Goal: Information Seeking & Learning: Understand process/instructions

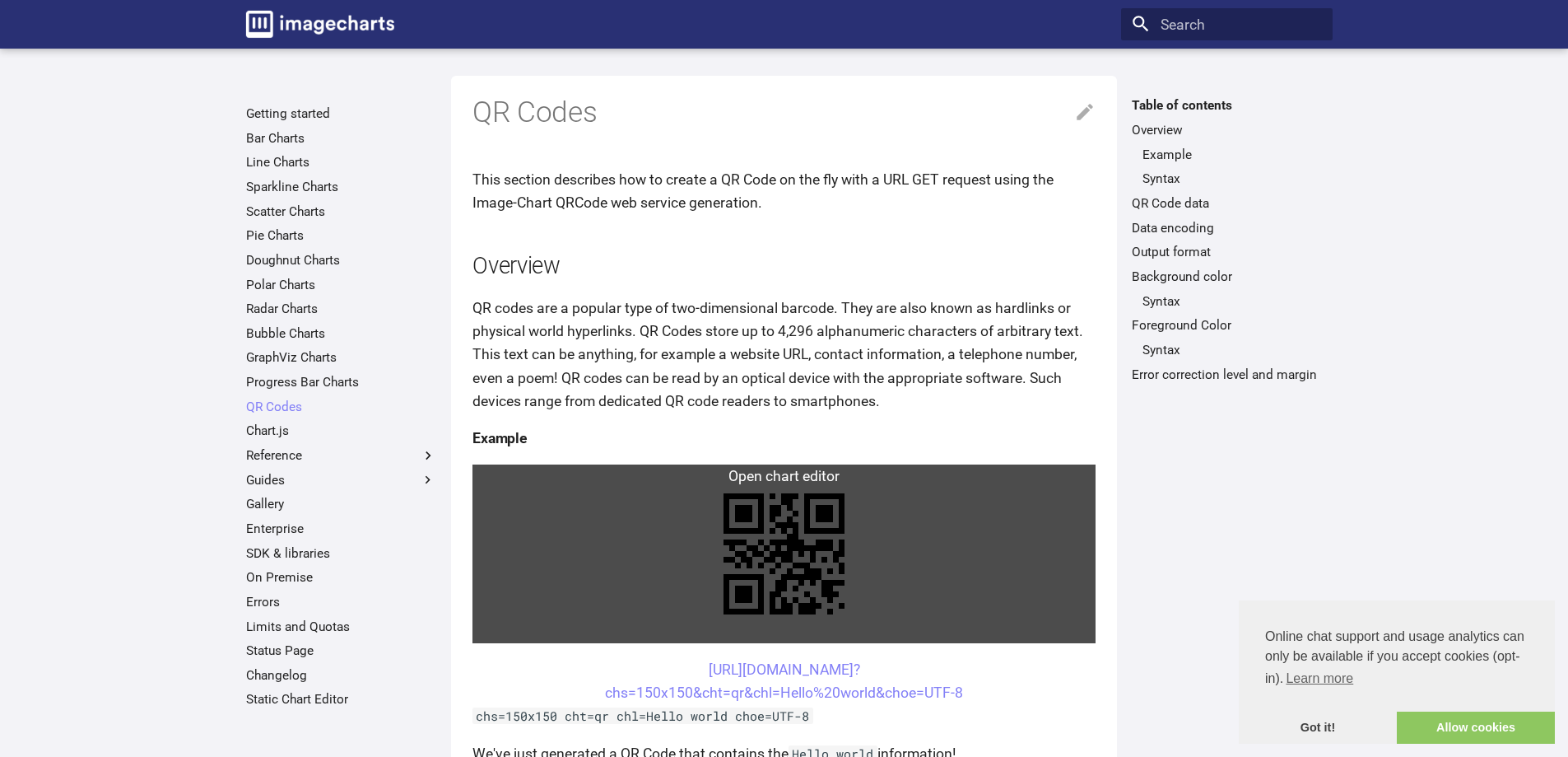
click at [476, 477] on link at bounding box center [784, 553] width 623 height 178
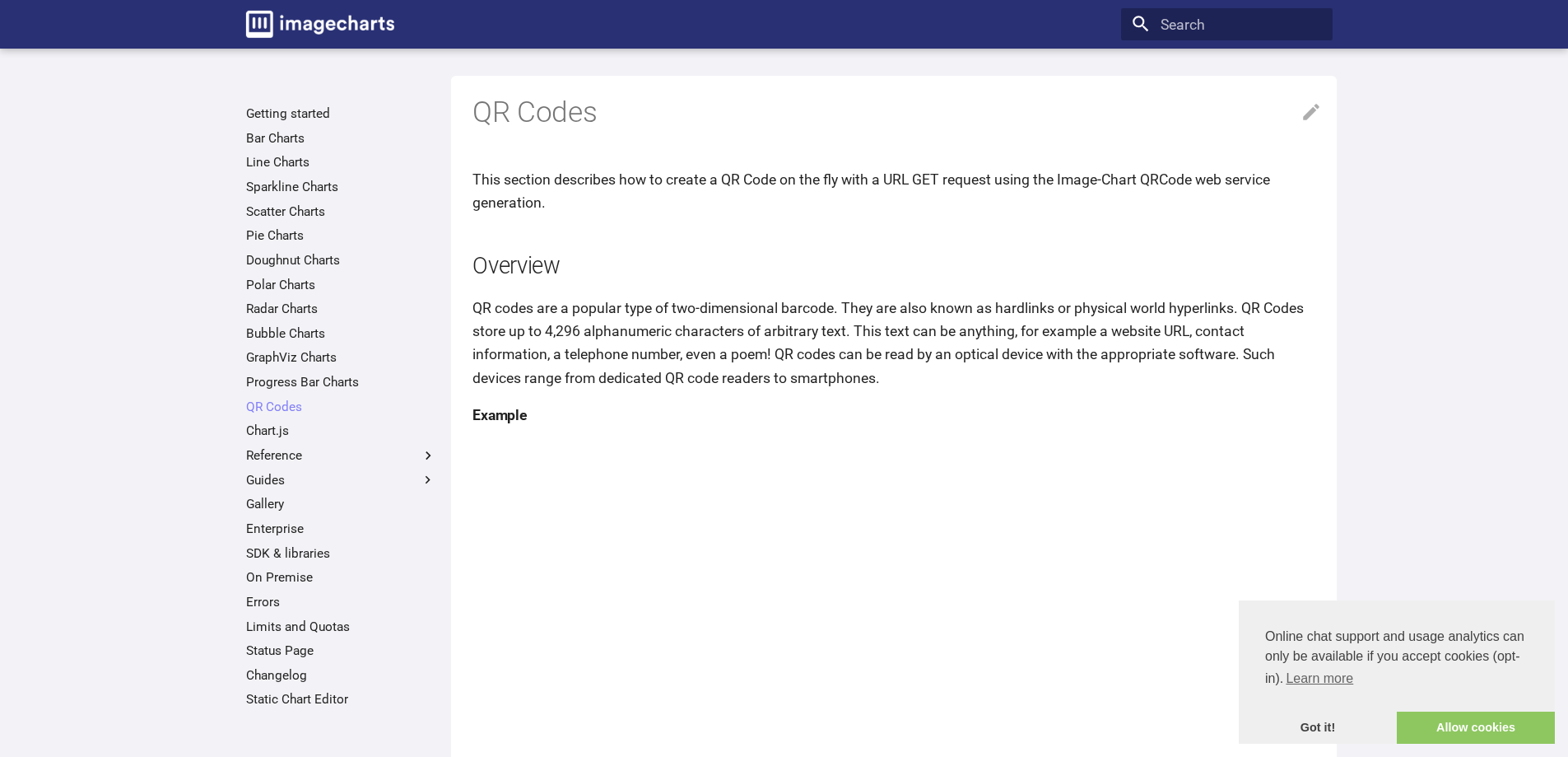
scroll to position [494, 0]
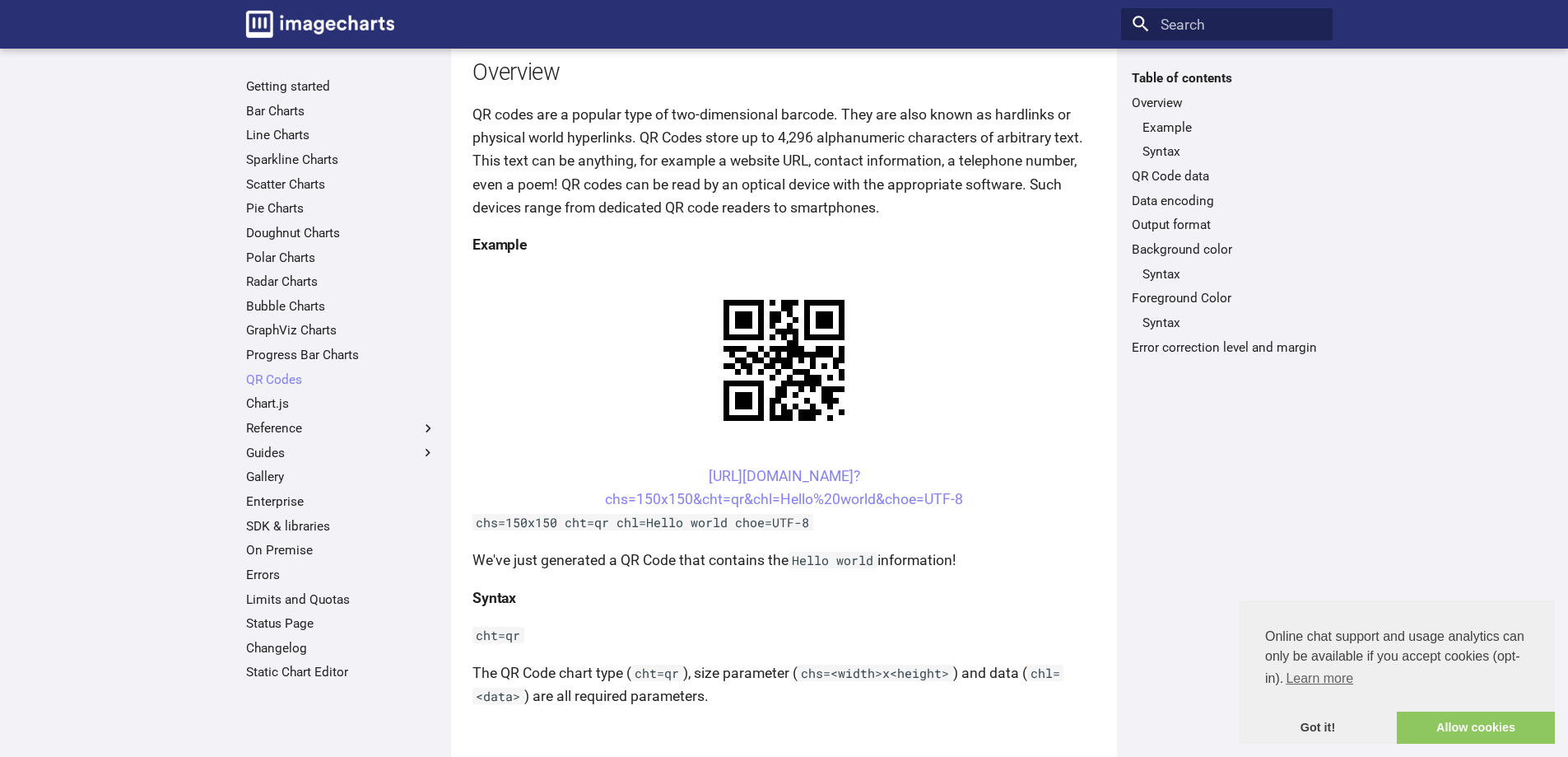
scroll to position [165, 0]
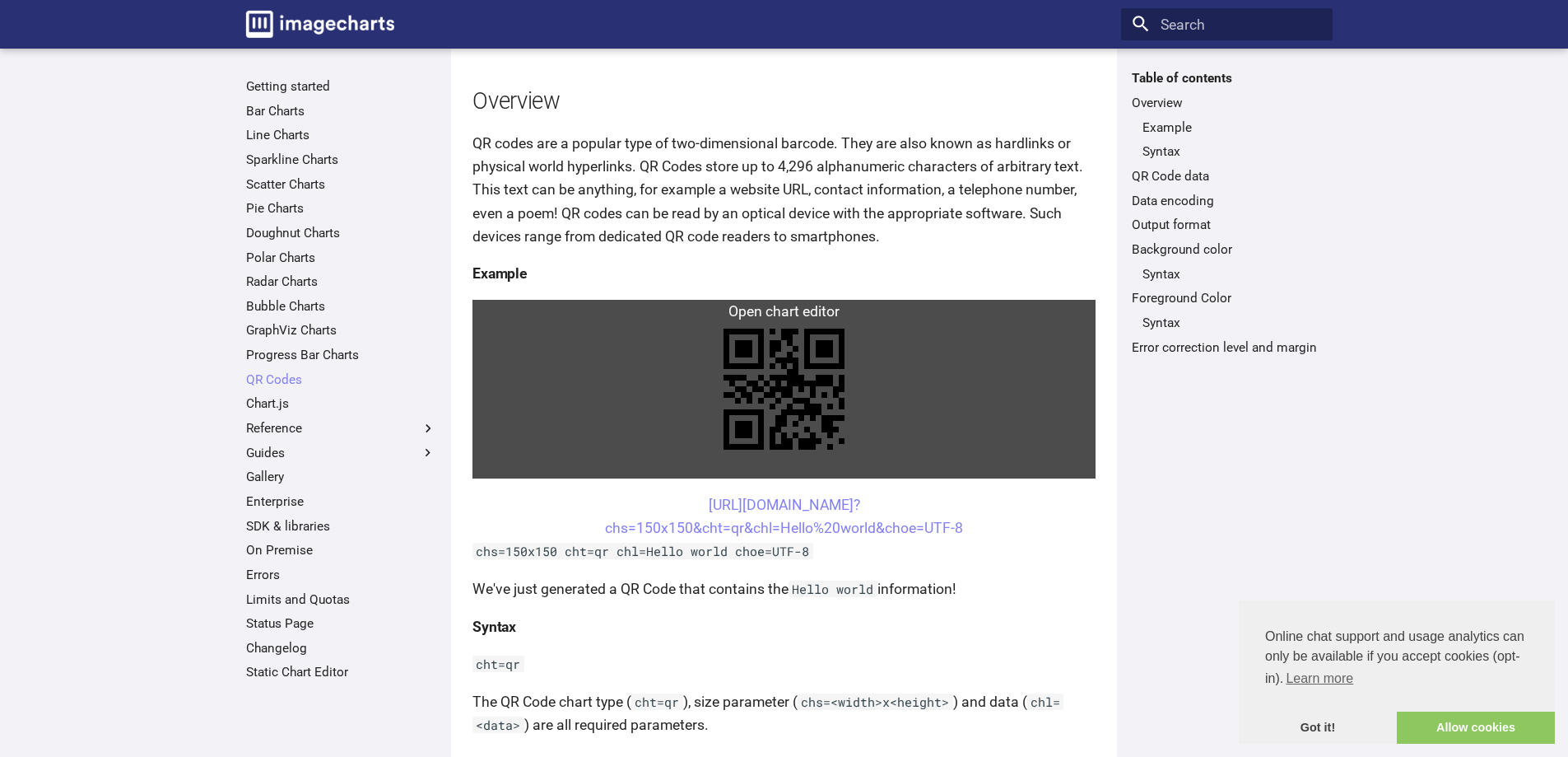
click at [496, 313] on link at bounding box center [784, 389] width 623 height 178
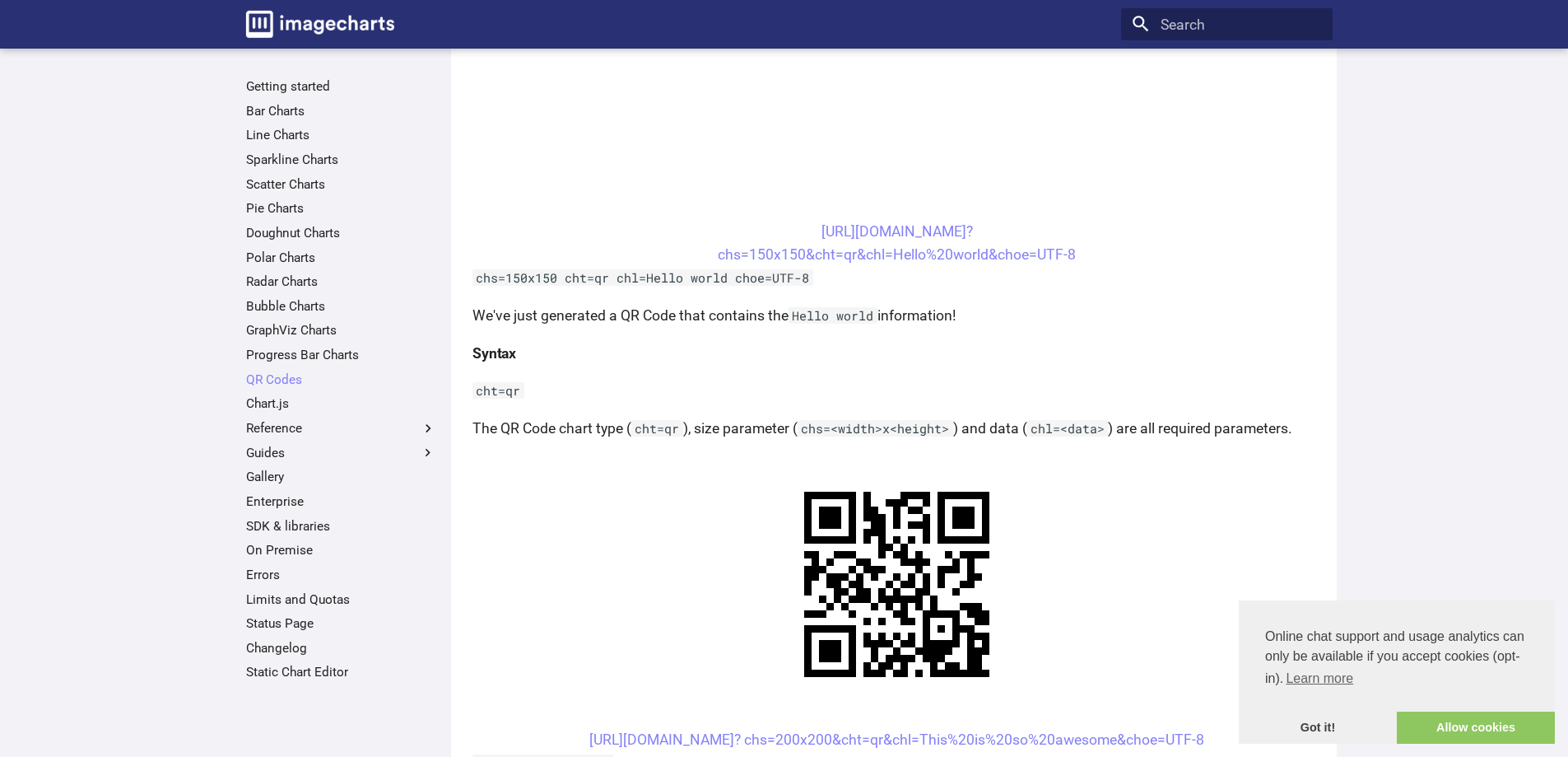
scroll to position [659, 0]
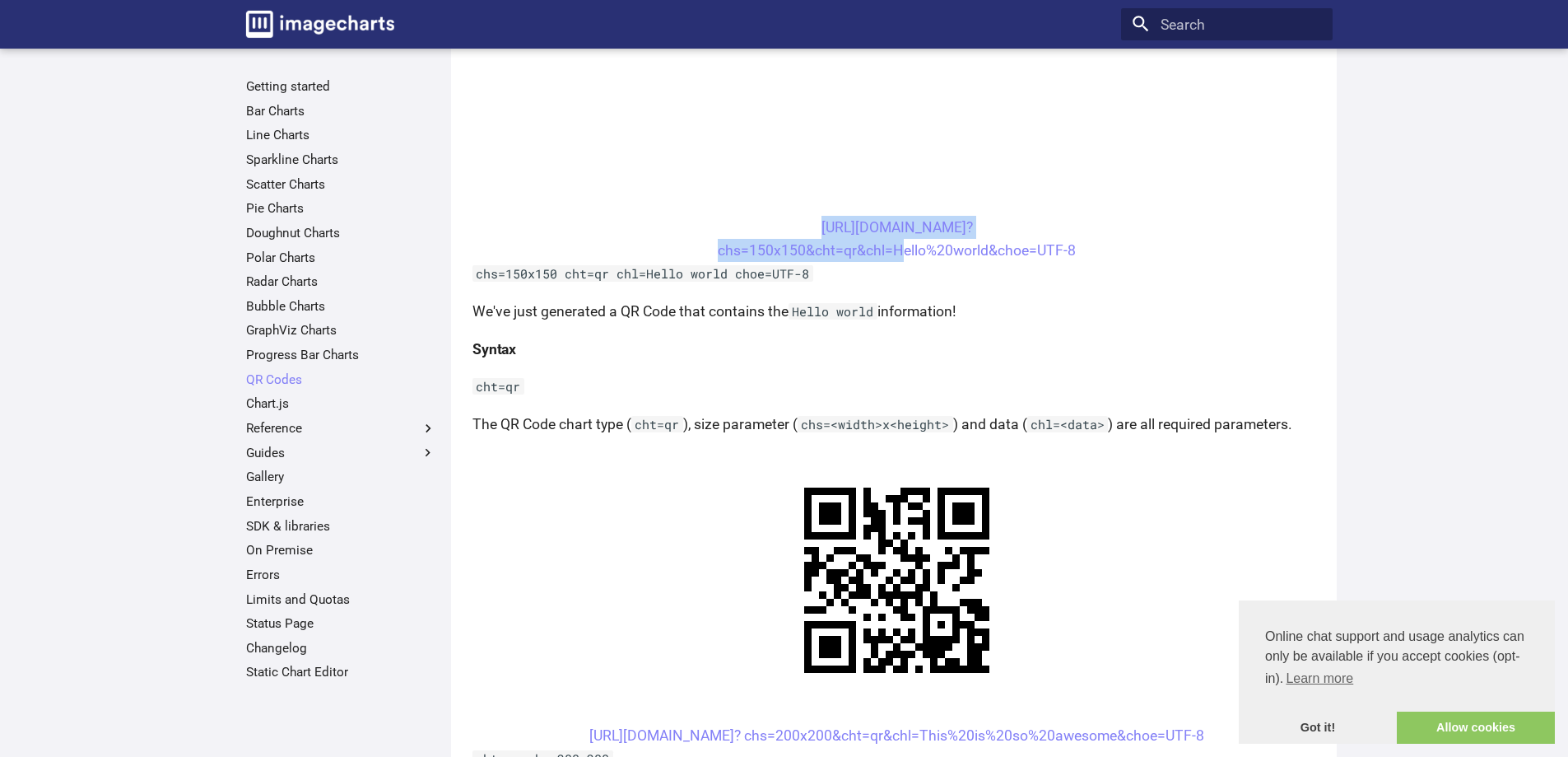
drag, startPoint x: 776, startPoint y: 222, endPoint x: 891, endPoint y: 260, distance: 121.1
click at [891, 260] on center "https://image-charts.com/chart? chs=150x150&cht=qr&chl=Hello%20world&choe=UTF-8" at bounding box center [897, 238] width 850 height 46
copy link "https://image-charts.com/chart? chs=150x150&cht=qr&chl="
